Goal: Task Accomplishment & Management: Use online tool/utility

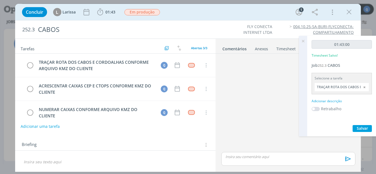
scroll to position [390, 0]
drag, startPoint x: 371, startPoint y: 126, endPoint x: 375, endPoint y: 128, distance: 4.3
click at [375, 128] on div "01:43:00 Timesheet Salvo! Job 252.3 CABOS Selecione a tarefa TRAÇAR ROTA DOS CA…" at bounding box center [341, 86] width 69 height 101
drag, startPoint x: 375, startPoint y: 128, endPoint x: 320, endPoint y: 75, distance: 75.9
click at [299, 97] on div at bounding box center [303, 86] width 8 height 101
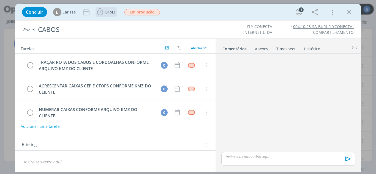
click at [113, 13] on span "01:43" at bounding box center [110, 11] width 10 height 5
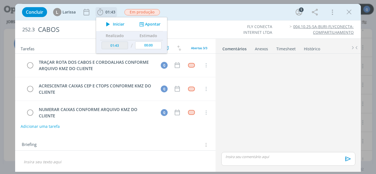
click at [121, 25] on span "Iniciar" at bounding box center [119, 24] width 12 height 4
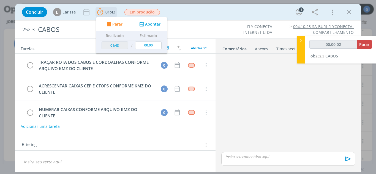
click at [155, 26] on button "Apontar" at bounding box center [149, 24] width 23 height 6
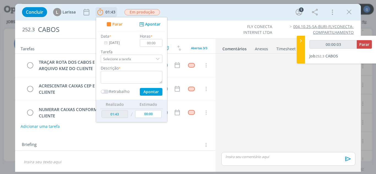
click at [151, 59] on input "Selecione a tarefa" at bounding box center [132, 59] width 62 height 8
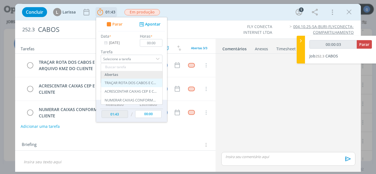
type input "00:00:04"
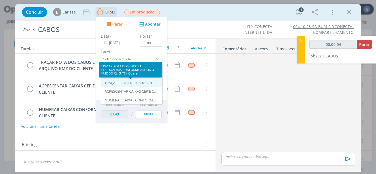
click at [139, 84] on div "TRAÇAR ROTA DOS CABOS E CORDOALHAS CONFORME ARQUIVO KMZ DO CLIENTE - Queren" at bounding box center [131, 83] width 52 height 4
type input "TRAÇAR ROTA DOS CABOS E CORDOALHAS CONFORME ARQUIVO KMZ DO CLIENTE"
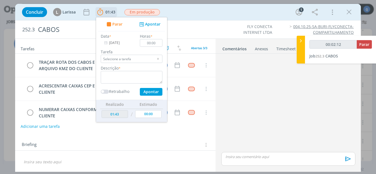
drag, startPoint x: 346, startPoint y: 11, endPoint x: 333, endPoint y: 74, distance: 64.3
click at [346, 11] on icon "dialog" at bounding box center [349, 12] width 8 height 8
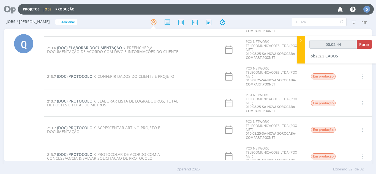
scroll to position [55, 0]
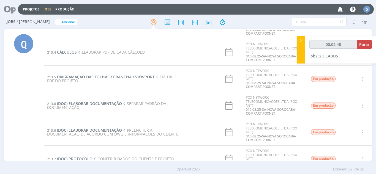
click at [69, 51] on span "CÁLCULOS" at bounding box center [67, 52] width 20 height 5
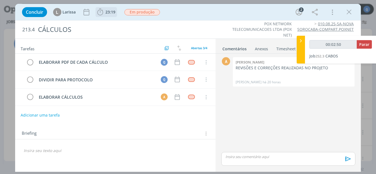
click at [107, 14] on span "23:19" at bounding box center [110, 11] width 10 height 5
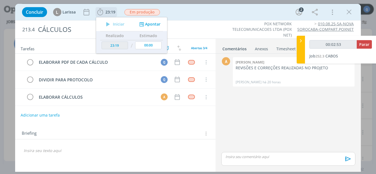
click at [118, 23] on div "Iniciar" at bounding box center [113, 24] width 35 height 8
click at [151, 26] on button "Apontar" at bounding box center [149, 24] width 23 height 6
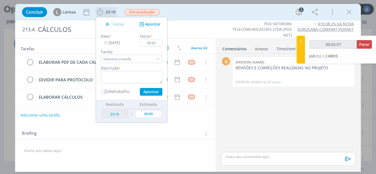
click at [124, 59] on input "Selecione a tarefa" at bounding box center [132, 59] width 62 height 8
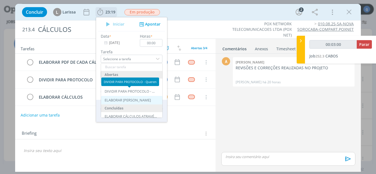
type input "00:03:01"
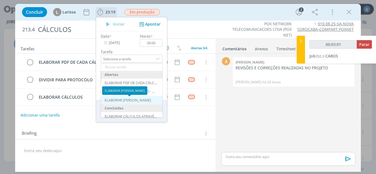
click at [134, 99] on div "ELABORAR [PERSON_NAME]" at bounding box center [128, 100] width 46 height 4
type input "ELABORAR CÁLCULOS"
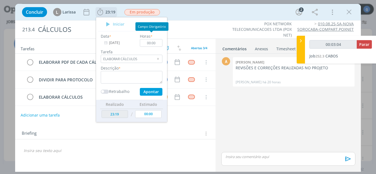
type input "00:03:05"
click at [159, 59] on div "dialog" at bounding box center [158, 59] width 8 height 8
type input "Selecione a tarefa"
click at [146, 57] on input "Selecione a tarefa" at bounding box center [132, 59] width 62 height 8
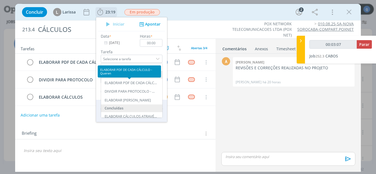
type input "00:03:08"
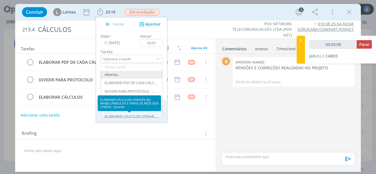
click at [144, 116] on div "ELABORAR CÁLCULOS ATRAVÉS DO MABJO (ÂNGULOS E FINAIS DE REDE DOS CABOS) - Queren" at bounding box center [131, 116] width 52 height 4
type input "ELABORAR CÁLCULOS ATRAVÉS DO MABJO (ÂNGULOS E FINAIS DE REDE DOS CABOS)"
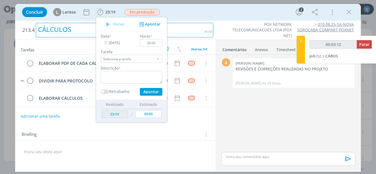
drag, startPoint x: 181, startPoint y: 28, endPoint x: 183, endPoint y: 72, distance: 44.1
click at [181, 28] on div "CÁLCULOS" at bounding box center [124, 30] width 177 height 15
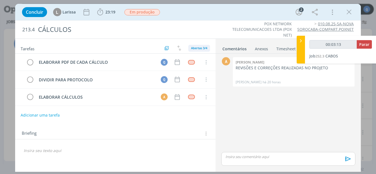
click at [204, 49] on span "Abertas 3/4" at bounding box center [199, 48] width 16 height 4
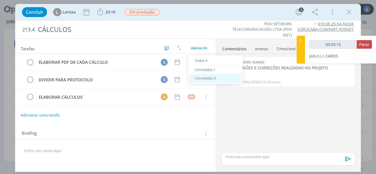
drag, startPoint x: 202, startPoint y: 71, endPoint x: 197, endPoint y: 80, distance: 10.1
click at [202, 71] on span "Concluídas 1" at bounding box center [204, 69] width 21 height 5
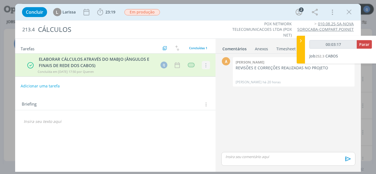
click at [204, 64] on icon "dialog" at bounding box center [205, 65] width 6 height 5
click at [188, 73] on link "Cancelar" at bounding box center [187, 74] width 43 height 9
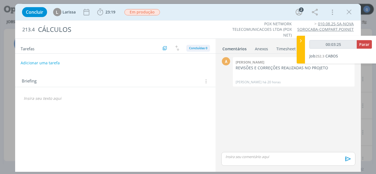
click at [194, 49] on span "Concluídas 0" at bounding box center [198, 48] width 18 height 4
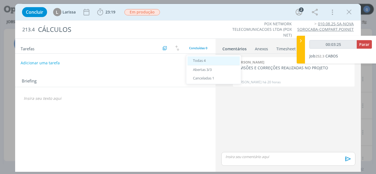
click at [201, 63] on div "Todas 4" at bounding box center [213, 60] width 52 height 9
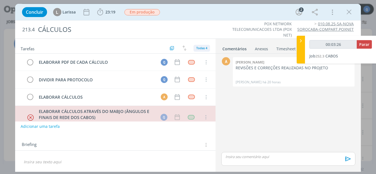
click at [199, 49] on span "Todas 4" at bounding box center [201, 48] width 11 height 4
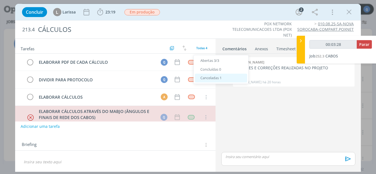
click at [208, 76] on span "Canceladas 1" at bounding box center [210, 77] width 21 height 5
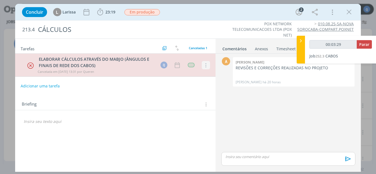
click at [207, 68] on icon "dialog" at bounding box center [205, 65] width 6 height 5
click at [192, 76] on link "Reabrir" at bounding box center [187, 74] width 43 height 9
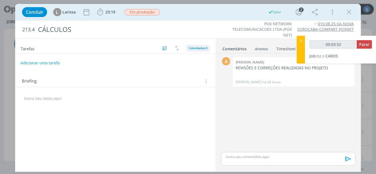
click at [194, 50] on span "Canceladas 0" at bounding box center [198, 48] width 18 height 4
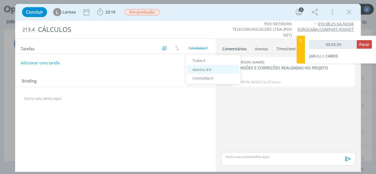
click at [201, 71] on span "Abertas 4/4" at bounding box center [201, 69] width 19 height 5
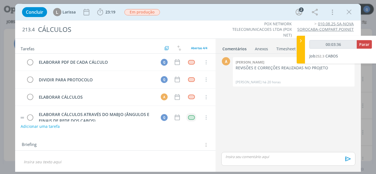
click at [192, 120] on td "dialog" at bounding box center [191, 117] width 10 height 8
click at [193, 118] on div "dialog" at bounding box center [191, 117] width 7 height 5
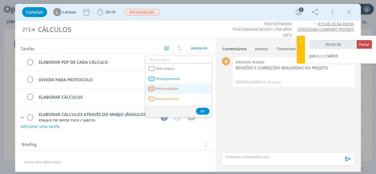
click at [182, 89] on produção "Em produção" at bounding box center [178, 89] width 66 height 10
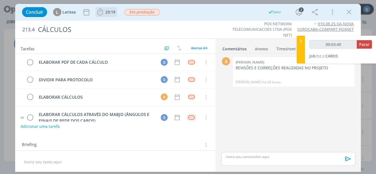
click at [115, 12] on b "23:19" at bounding box center [110, 12] width 12 height 4
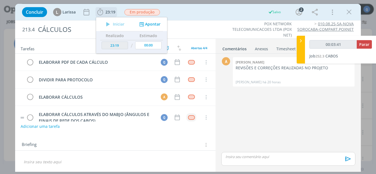
click at [151, 24] on button "Apontar" at bounding box center [149, 24] width 23 height 6
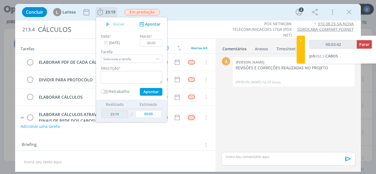
click at [158, 58] on div "dialog" at bounding box center [158, 59] width 8 height 8
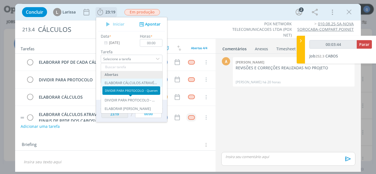
type input "00:03:45"
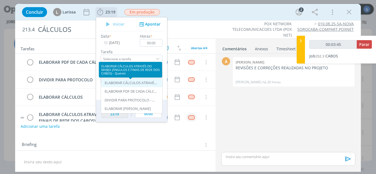
click at [138, 84] on div "ELABORAR CÁLCULOS ATRAVÉS DO MABJO (ÂNGULOS E FINAIS DE REDE DOS CABOS) - Queren" at bounding box center [131, 83] width 52 height 4
type input "ELABORAR CÁLCULOS ATRAVÉS DO MABJO (ÂNGULOS E FINAIS DE REDE DOS CABOS)"
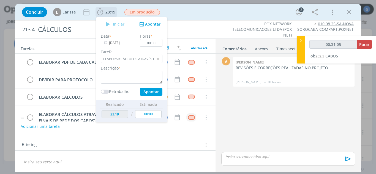
type input "00:32:05"
